Goal: Transaction & Acquisition: Purchase product/service

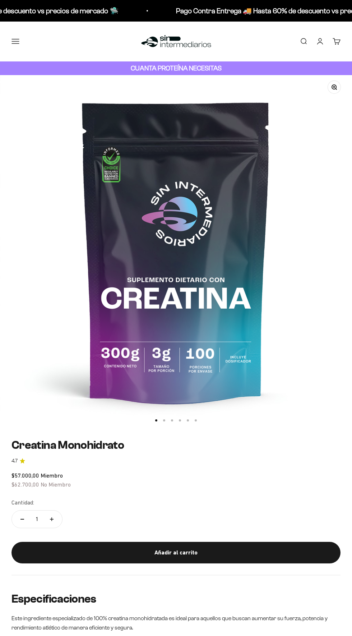
click at [182, 542] on button "Añadir al carrito" at bounding box center [175, 553] width 329 height 22
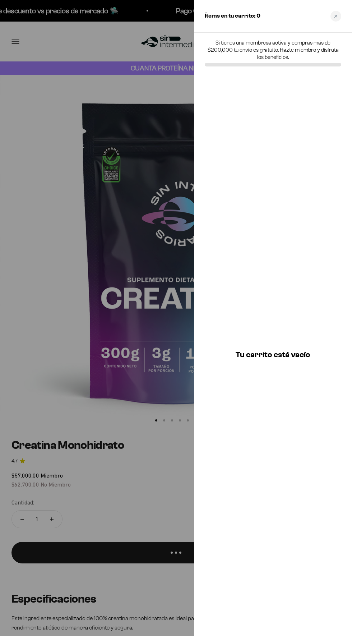
click at [158, 415] on div at bounding box center [176, 318] width 352 height 636
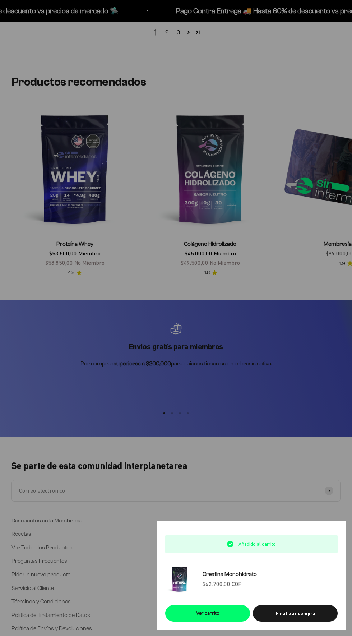
click at [290, 319] on div at bounding box center [176, 318] width 352 height 636
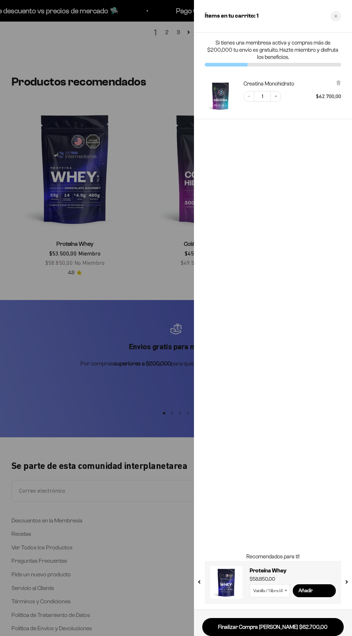
click at [336, 16] on icon "Close cart" at bounding box center [335, 16] width 3 height 3
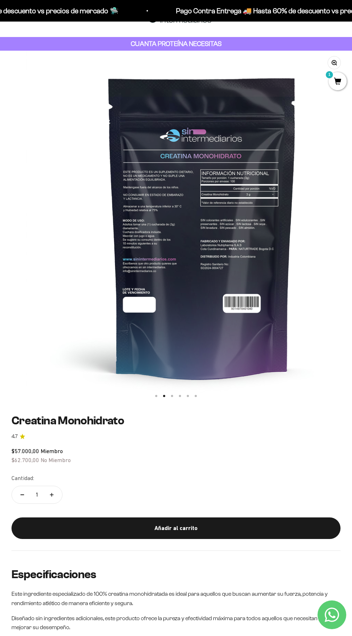
scroll to position [33, 0]
